Goal: Task Accomplishment & Management: Use online tool/utility

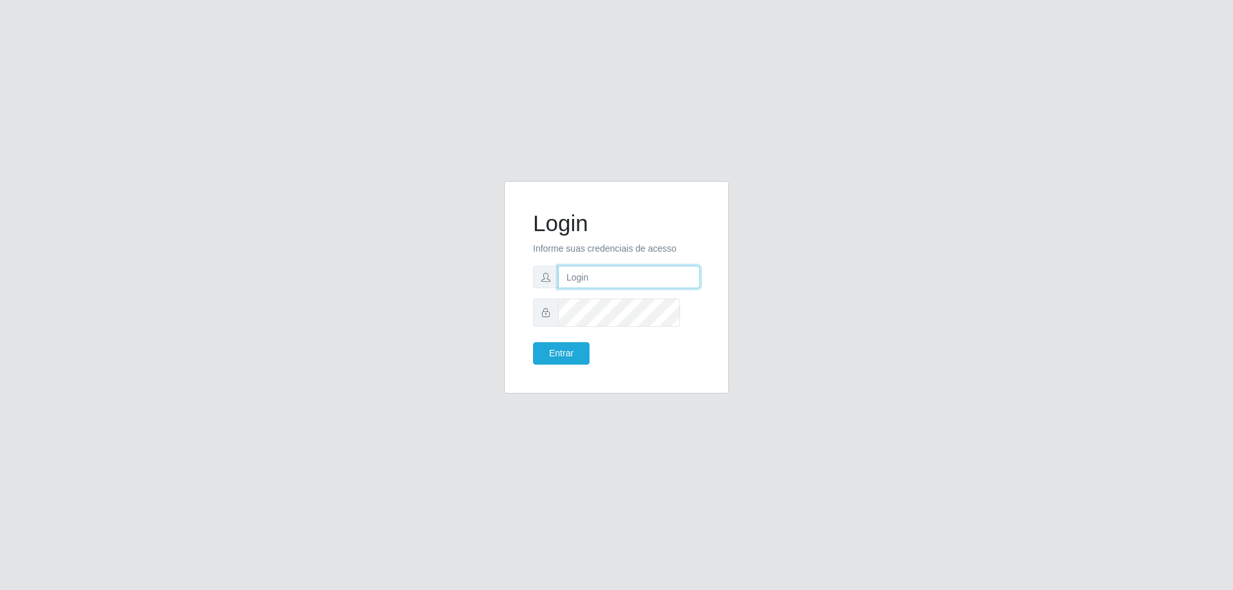
click at [616, 284] on input "text" at bounding box center [629, 277] width 142 height 22
type input "[PERSON_NAME][EMAIL_ADDRESS][DOMAIN_NAME]"
click at [533, 342] on button "Entrar" at bounding box center [561, 353] width 57 height 22
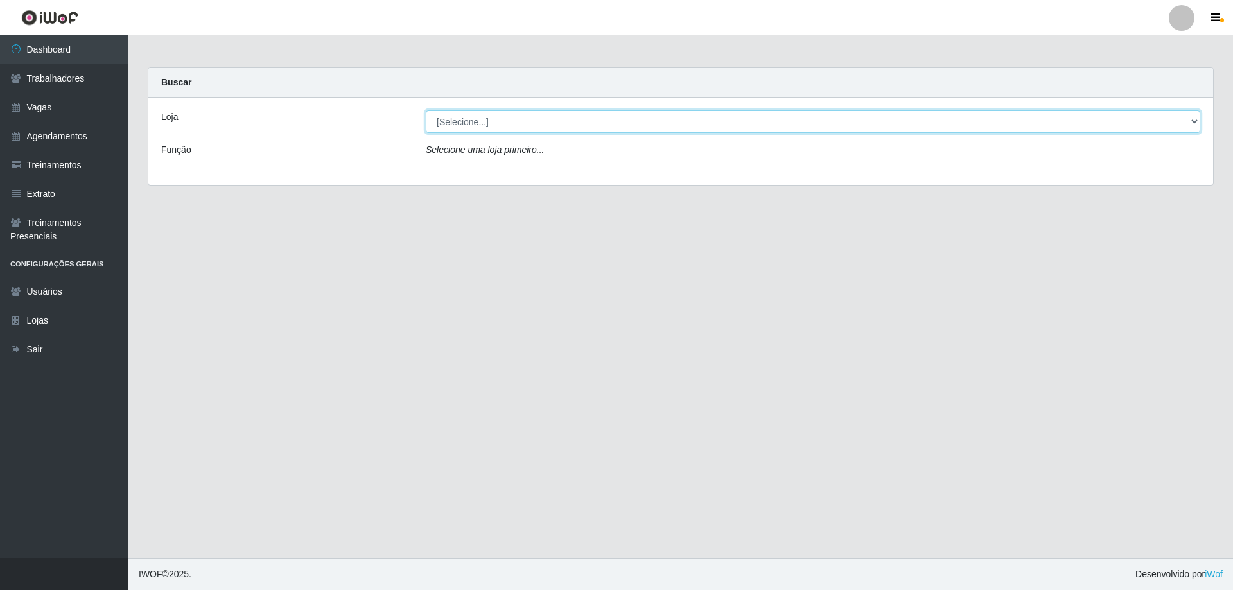
click at [522, 133] on select "[Selecione...] [GEOGRAPHIC_DATA] - [GEOGRAPHIC_DATA]" at bounding box center [813, 121] width 774 height 22
select select "524"
click at [427, 121] on select "[Selecione...] [GEOGRAPHIC_DATA] - [GEOGRAPHIC_DATA]" at bounding box center [813, 121] width 774 height 22
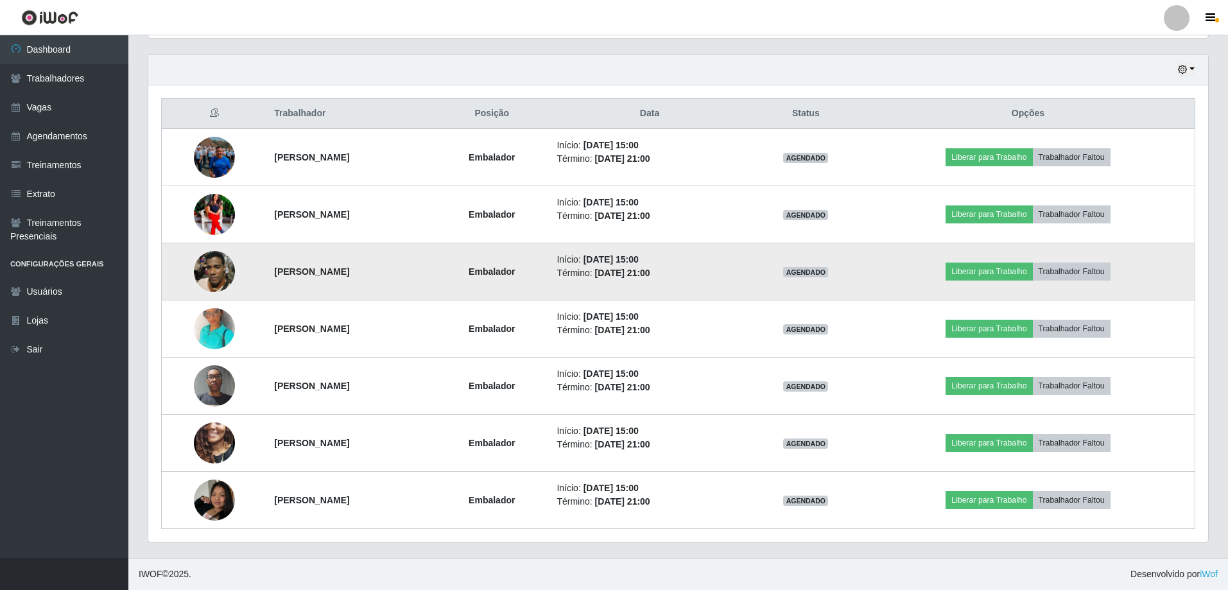
scroll to position [573, 0]
